Goal: Task Accomplishment & Management: Manage account settings

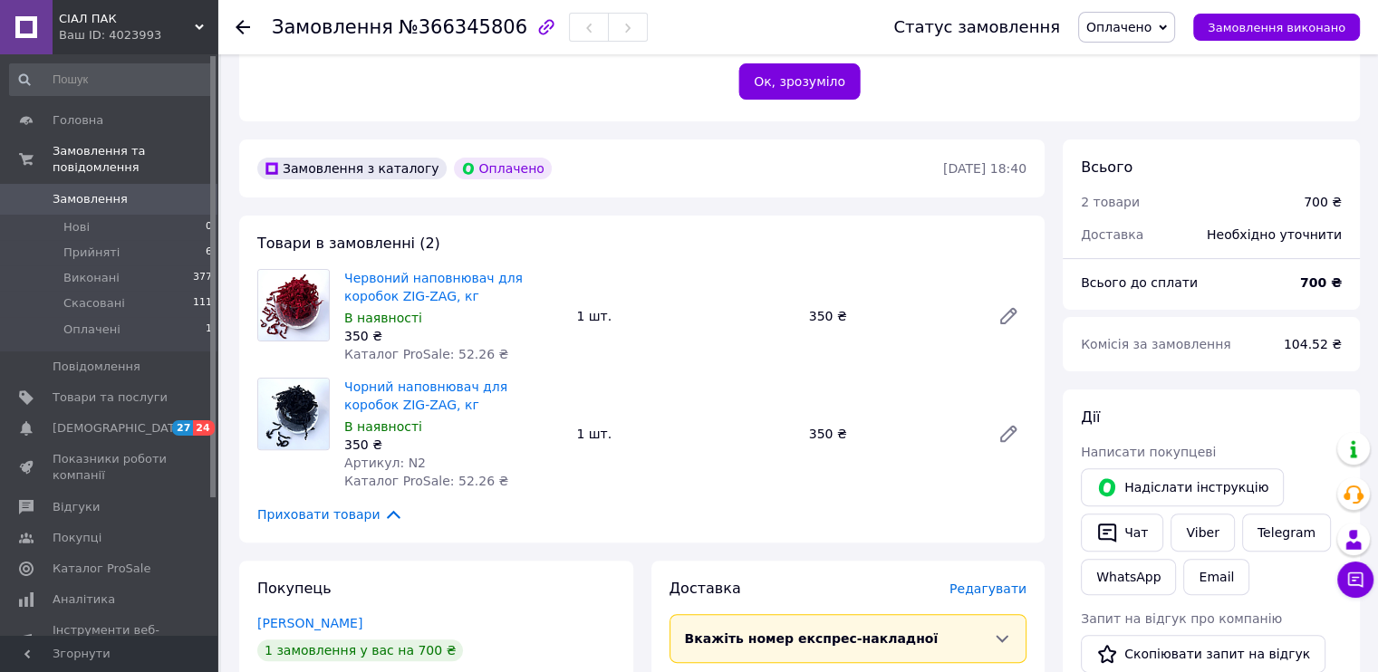
scroll to position [544, 0]
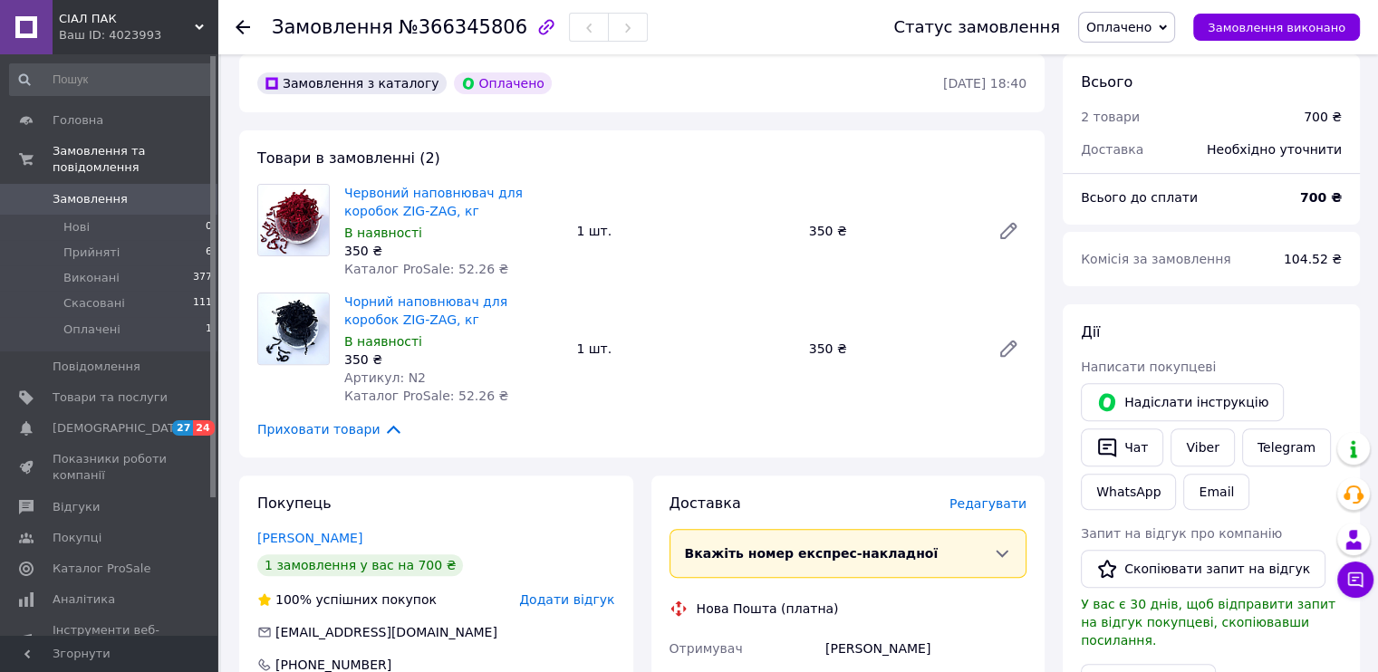
click at [1173, 14] on span "Оплачено" at bounding box center [1126, 27] width 97 height 31
click at [1153, 57] on li "Прийнято" at bounding box center [1126, 63] width 95 height 27
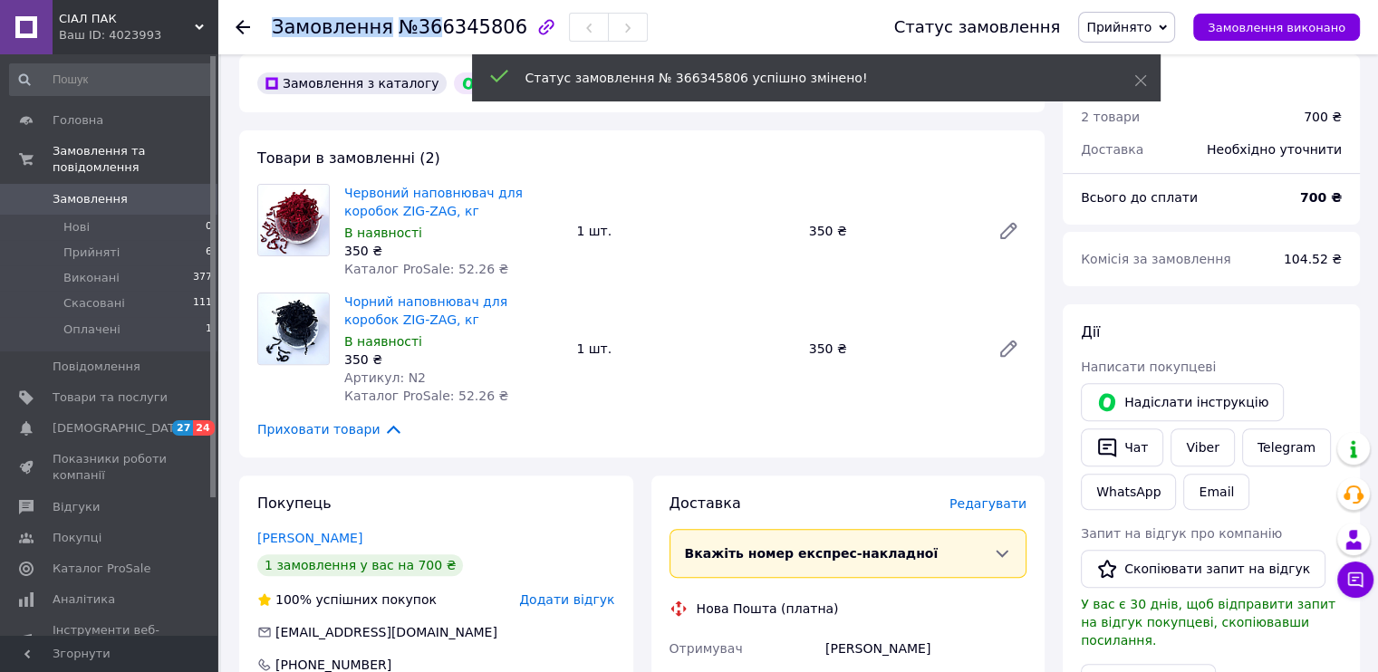
drag, startPoint x: 497, startPoint y: 28, endPoint x: 429, endPoint y: 30, distance: 67.1
click at [429, 30] on div "Замовлення №366345806" at bounding box center [460, 27] width 376 height 31
click at [411, 34] on span "№366345806" at bounding box center [463, 27] width 129 height 22
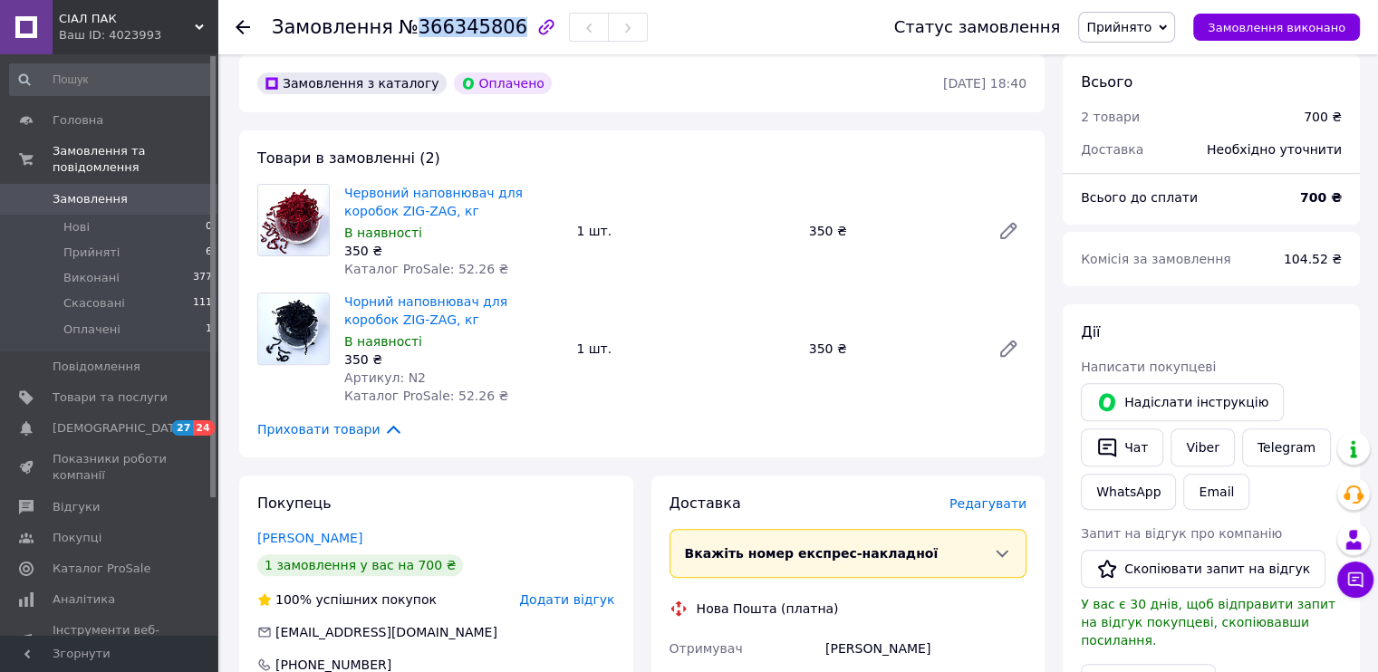
drag, startPoint x: 420, startPoint y: 29, endPoint x: 493, endPoint y: 27, distance: 73.4
click at [493, 27] on span "№366345806" at bounding box center [463, 27] width 129 height 22
copy span "366345806"
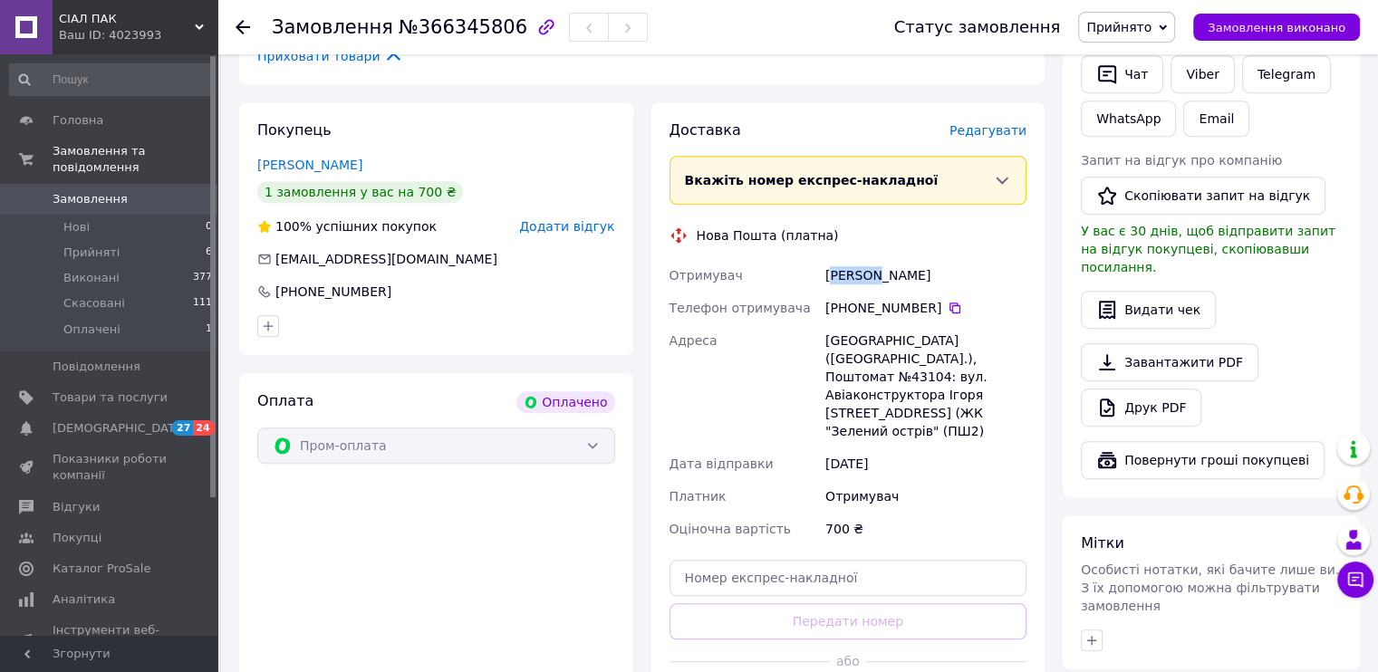
scroll to position [906, 0]
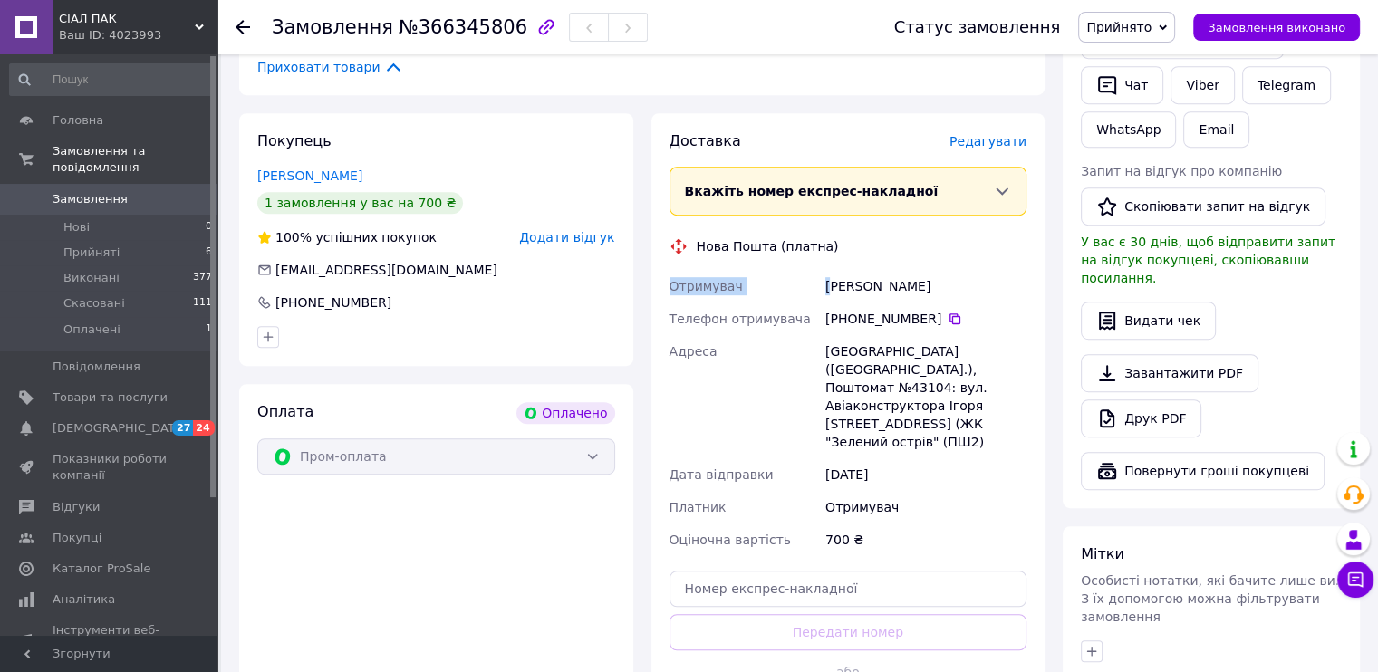
drag, startPoint x: 830, startPoint y: 195, endPoint x: 885, endPoint y: 253, distance: 80.1
click at [885, 253] on div "Доставка [PERSON_NAME] Вкажіть номер експрес-накладної Обов'язково введіть номе…" at bounding box center [849, 431] width 358 height 600
click at [828, 289] on div "[PERSON_NAME]" at bounding box center [926, 286] width 208 height 33
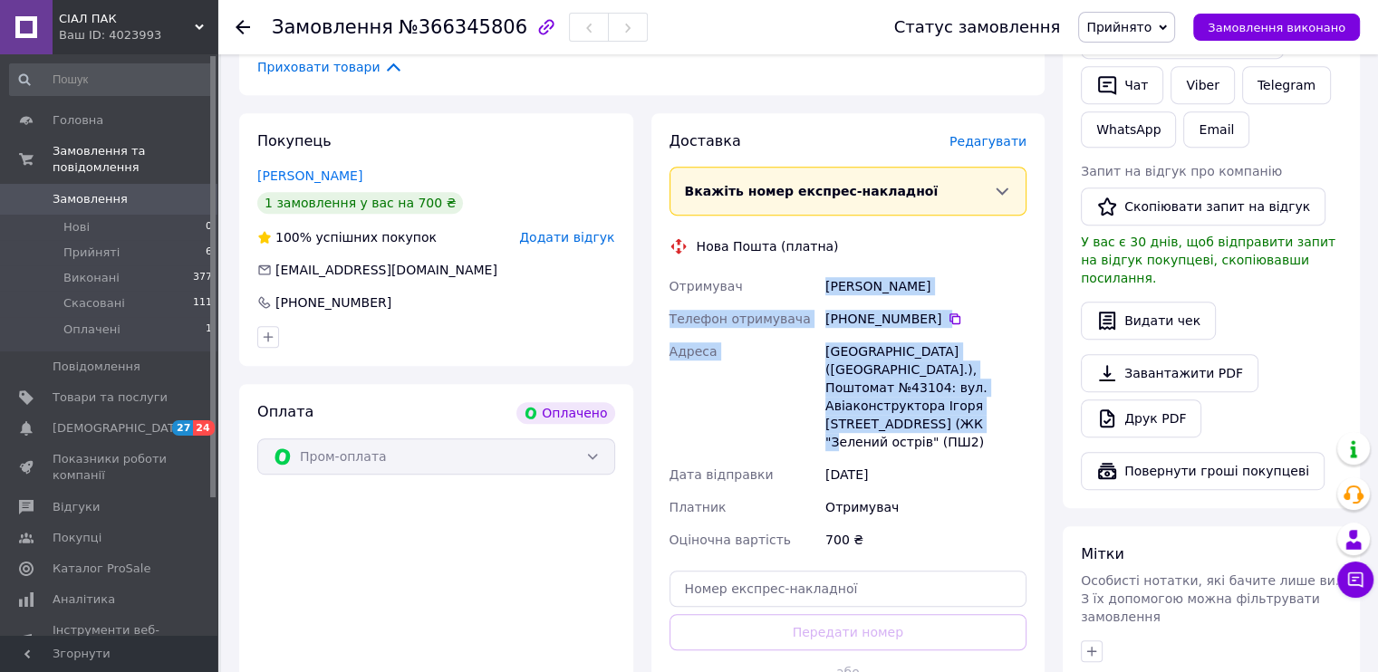
drag, startPoint x: 825, startPoint y: 285, endPoint x: 947, endPoint y: 405, distance: 171.1
click at [947, 405] on div "Отримувач [PERSON_NAME] Телефон отримувача +380 50 617 49 [GEOGRAPHIC_DATA] ([G…" at bounding box center [848, 413] width 365 height 286
copy div "[PERSON_NAME] Телефон отримувача +380 50 617 49 [GEOGRAPHIC_DATA] ([GEOGRAPHIC_…"
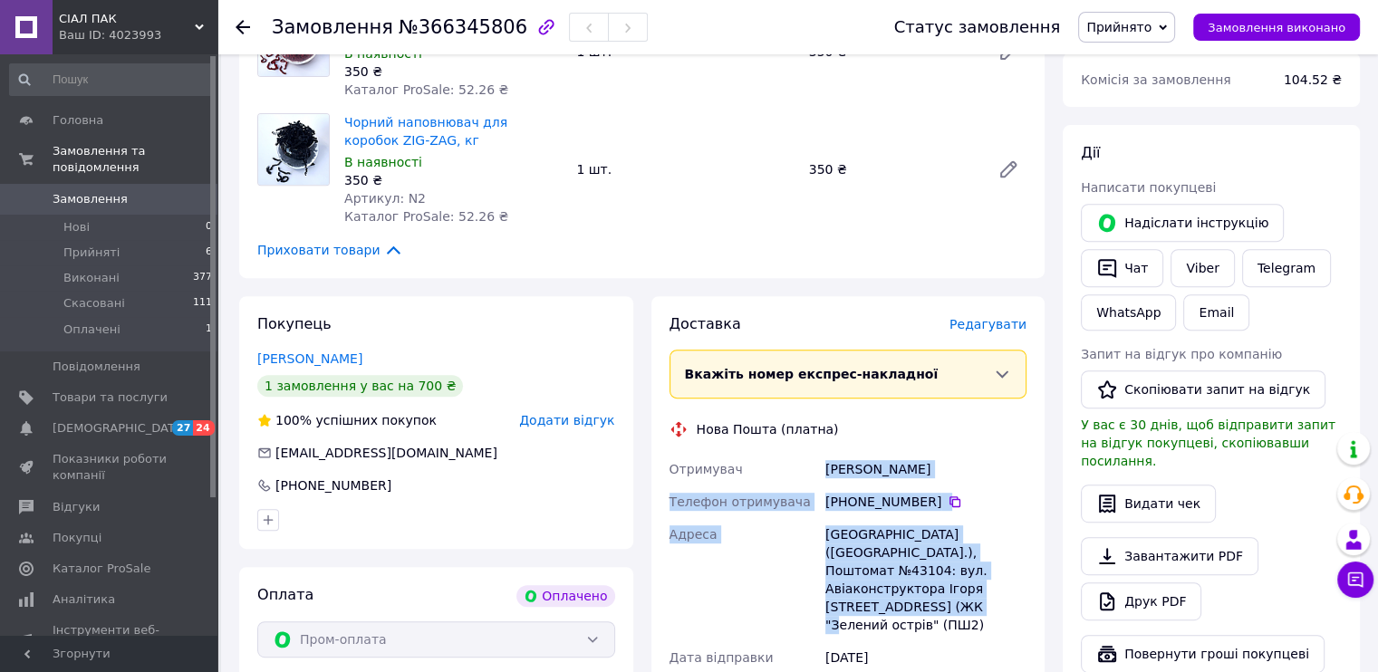
scroll to position [632, 0]
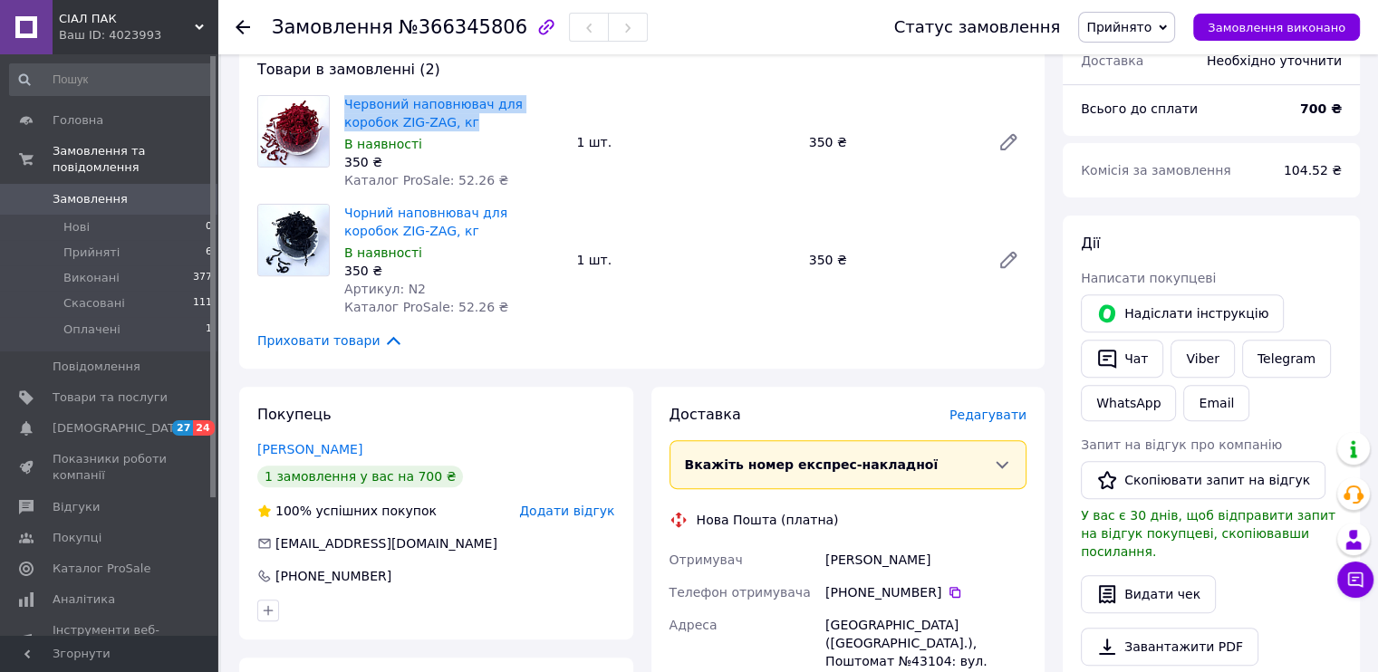
drag, startPoint x: 337, startPoint y: 103, endPoint x: 418, endPoint y: 119, distance: 82.1
click at [418, 119] on div "Червоний наповнювач для коробок ZIG-ZAG, кг В наявності 350 ₴ Каталог ProSale: …" at bounding box center [453, 142] width 232 height 101
copy link "Червоний наповнювач для коробок ZIG-ZAG, кг"
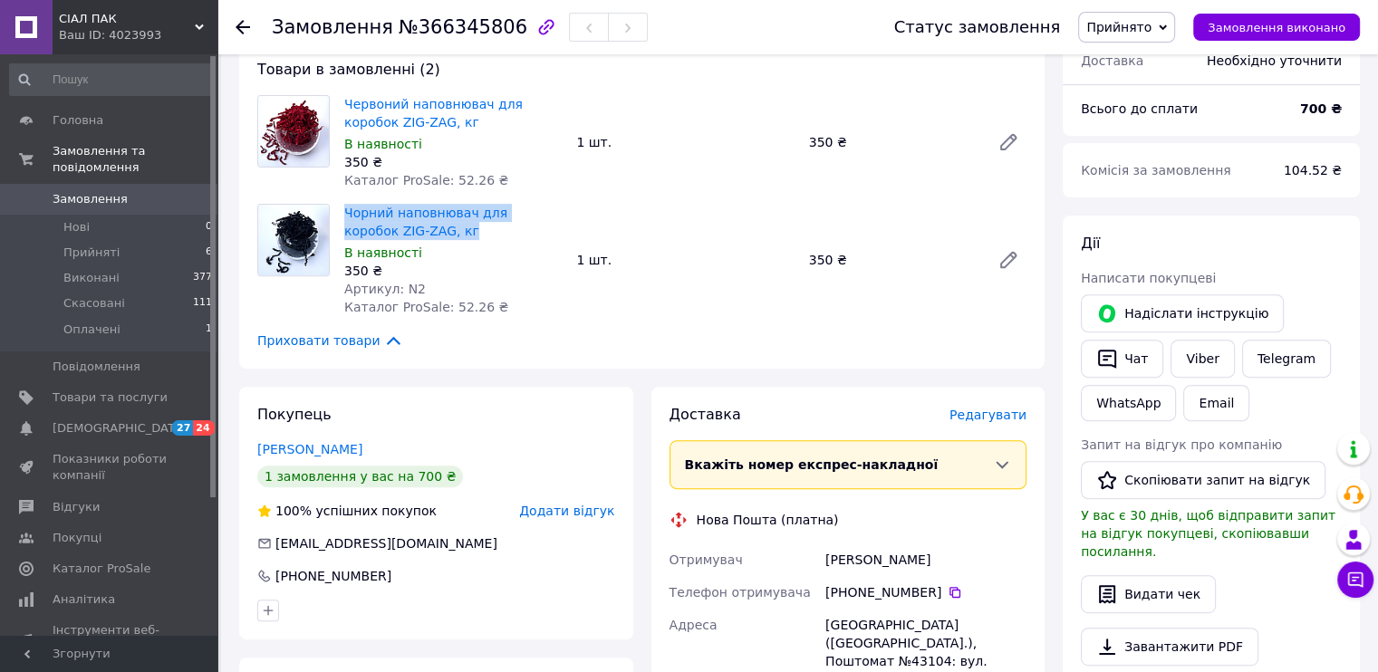
drag, startPoint x: 337, startPoint y: 217, endPoint x: 420, endPoint y: 228, distance: 84.2
click at [420, 228] on div "Чорний наповнювач для коробок ZIG-ZAG, кг В наявності 350 ₴ Артикул: N2 Каталог…" at bounding box center [453, 260] width 232 height 120
copy link "Чорний наповнювач для коробок ZIG-ZAG, кг"
click at [101, 246] on li "Прийняті 6" at bounding box center [111, 252] width 223 height 25
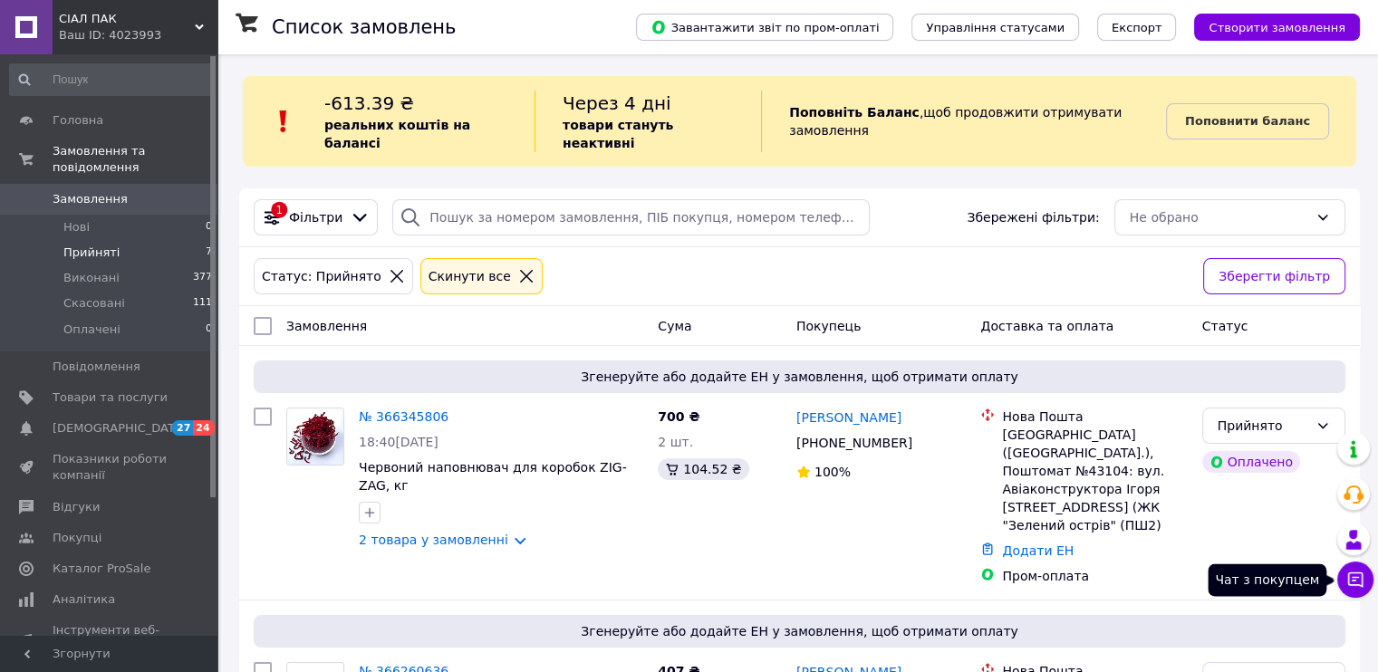
click at [1353, 586] on icon at bounding box center [1355, 580] width 15 height 15
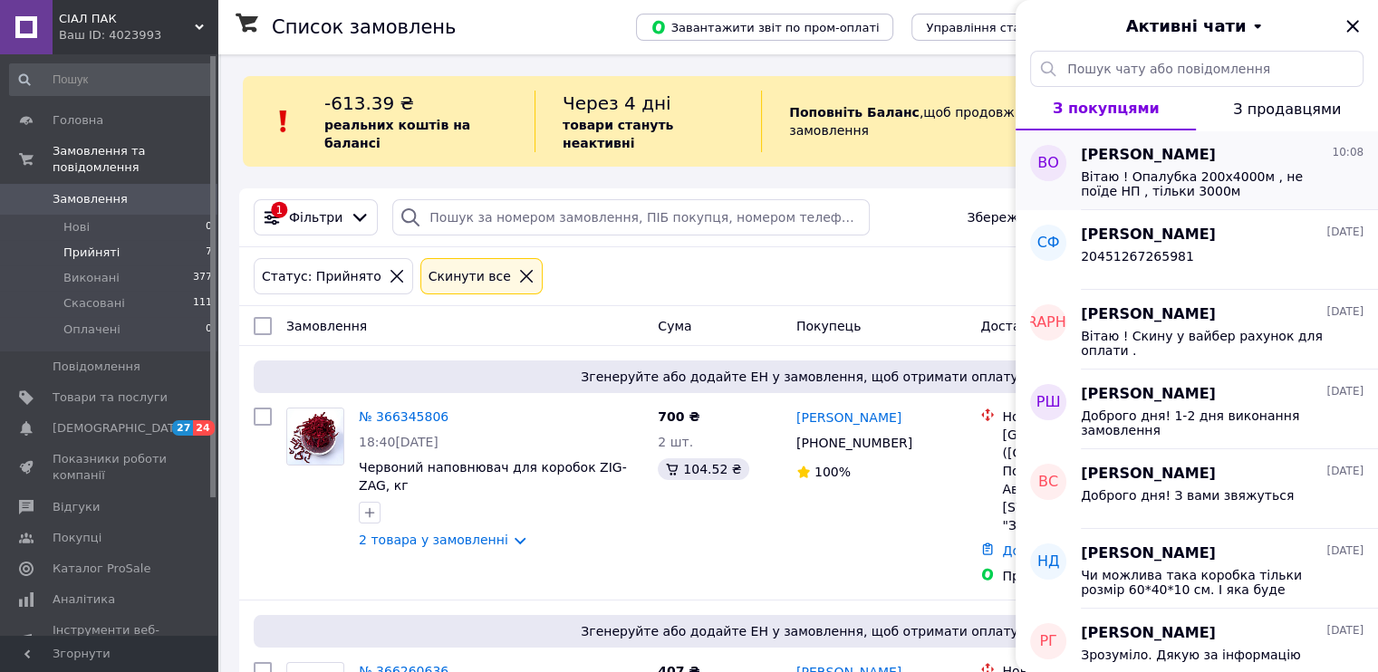
click at [1249, 182] on span "Вітаю ! Опалубка 200х4000м , не поїде НП , тільки 3000м" at bounding box center [1209, 183] width 257 height 29
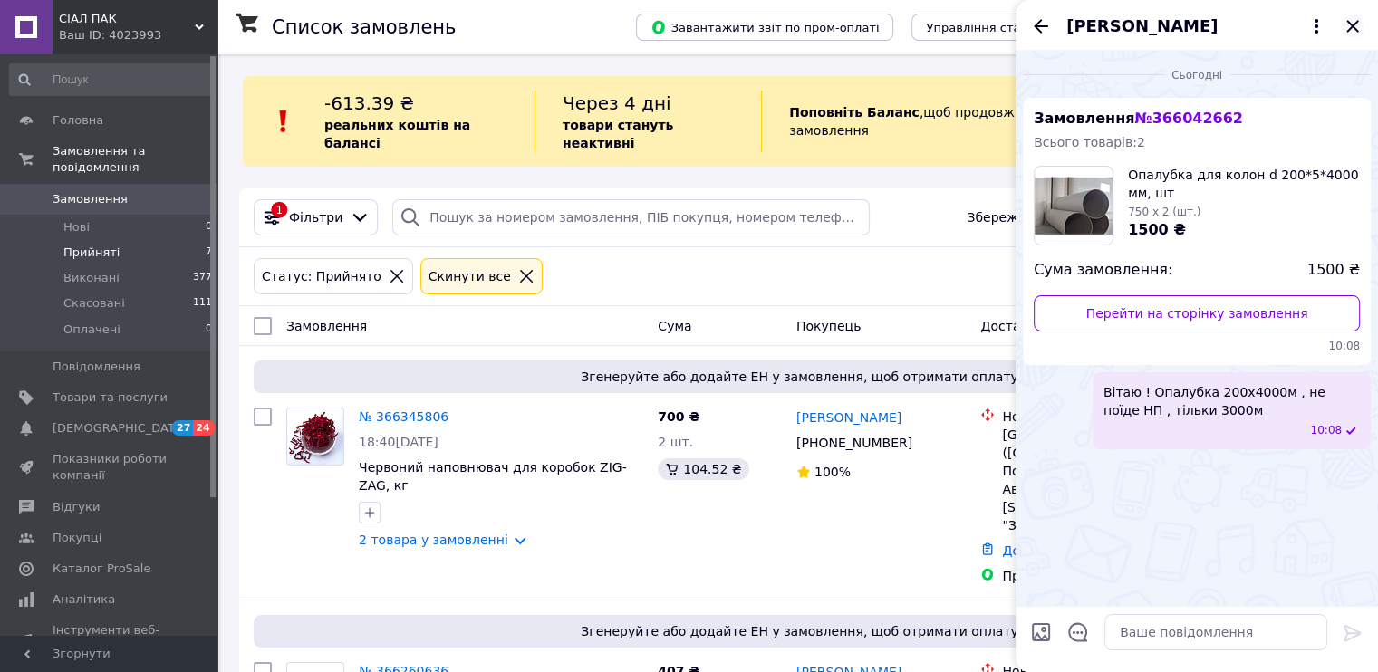
click at [1352, 26] on icon "Закрити" at bounding box center [1352, 26] width 12 height 12
